Goal: Transaction & Acquisition: Purchase product/service

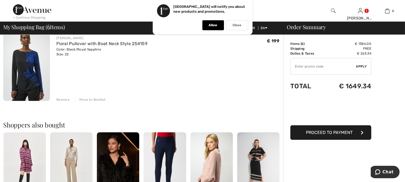
scroll to position [450, 0]
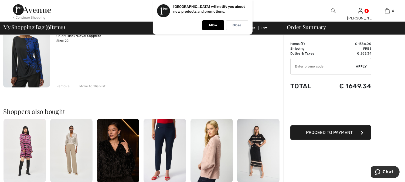
click at [22, 52] on img at bounding box center [26, 53] width 47 height 70
